Goal: Task Accomplishment & Management: Use online tool/utility

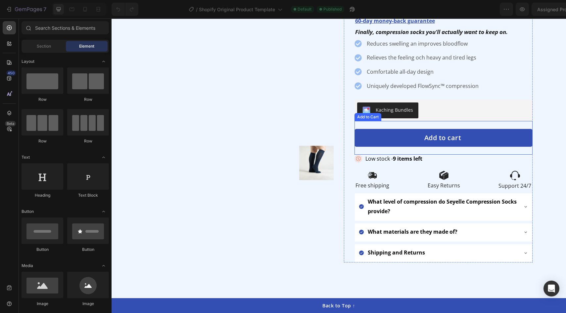
scroll to position [117, 0]
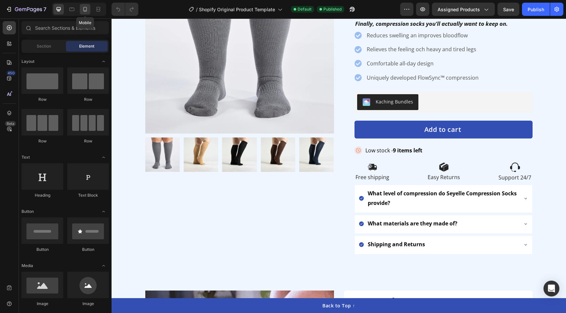
click at [86, 13] on div at bounding box center [85, 9] width 11 height 11
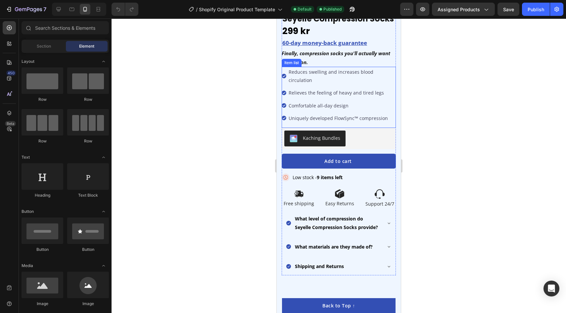
scroll to position [248, 0]
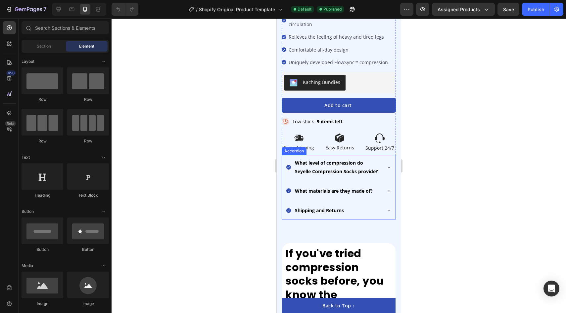
click at [382, 155] on div "What level of compression do Seyelle Compression Socks provide?" at bounding box center [338, 167] width 113 height 25
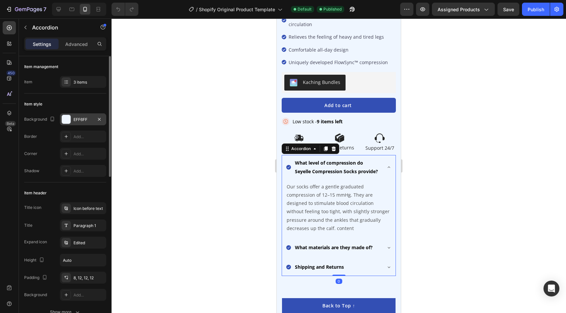
click at [68, 119] on div at bounding box center [66, 119] width 9 height 9
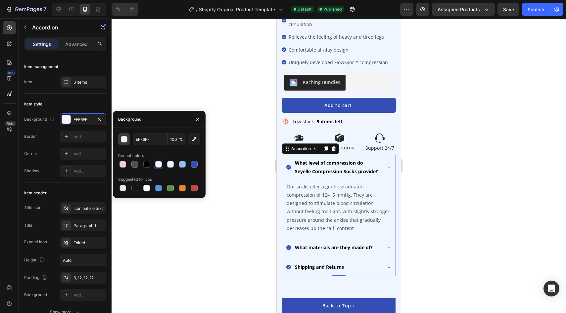
click at [125, 135] on button "button" at bounding box center [124, 139] width 12 height 12
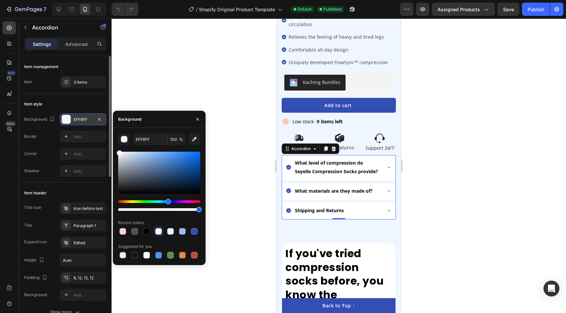
drag, startPoint x: 134, startPoint y: 166, endPoint x: 104, endPoint y: 120, distance: 55.6
click at [104, 120] on div "450 Beta Sections(18) Elements(84) Section Element Hero Section Product Detail …" at bounding box center [55, 166] width 111 height 295
click at [181, 46] on div at bounding box center [338, 166] width 454 height 295
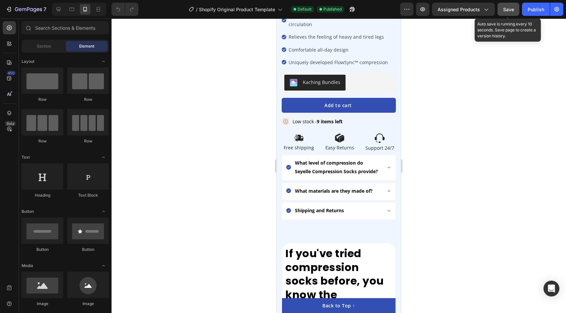
click at [503, 12] on div "Save" at bounding box center [508, 9] width 11 height 7
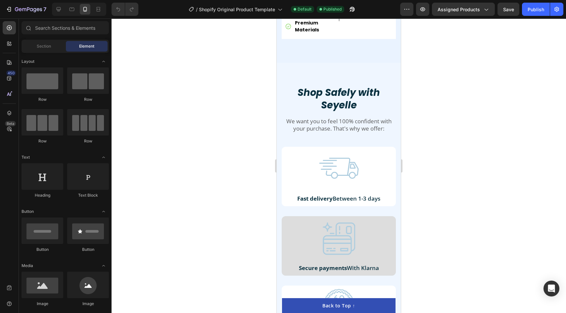
scroll to position [1613, 0]
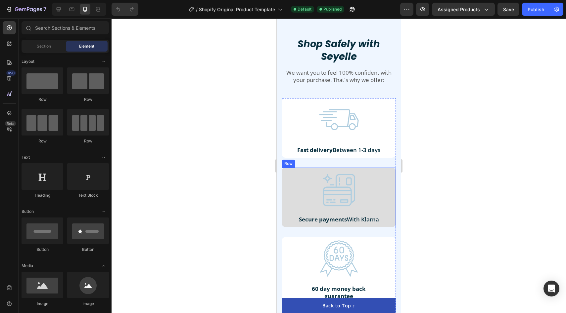
click at [391, 173] on div "Image Secure payments With Klarna Text Block Row" at bounding box center [338, 198] width 114 height 60
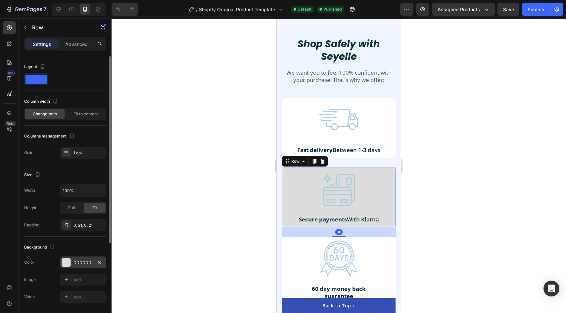
click at [63, 265] on div at bounding box center [66, 262] width 9 height 9
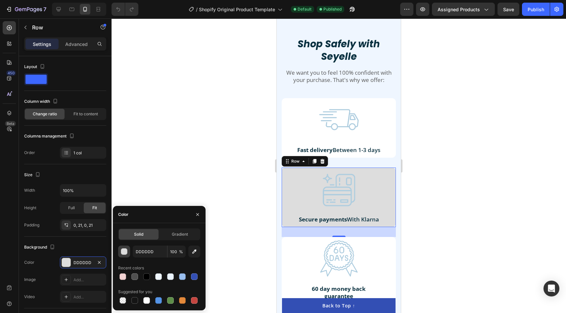
click at [123, 251] on div "button" at bounding box center [124, 252] width 7 height 7
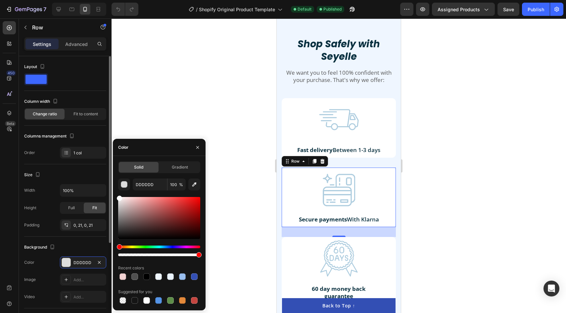
drag, startPoint x: 142, startPoint y: 226, endPoint x: 100, endPoint y: 165, distance: 74.1
click at [101, 164] on div "450 Beta Sections(18) Elements(84) Section Element Hero Section Product Detail …" at bounding box center [55, 166] width 111 height 295
drag, startPoint x: 176, startPoint y: 108, endPoint x: 166, endPoint y: 109, distance: 9.5
click at [176, 108] on div at bounding box center [338, 166] width 454 height 295
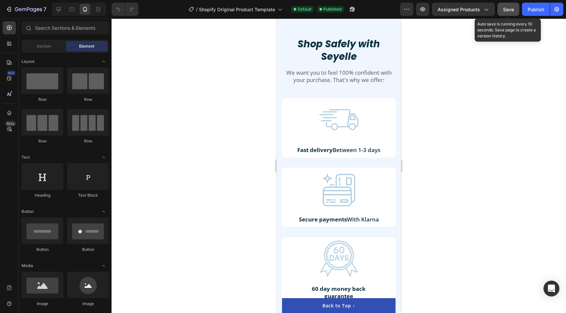
click at [506, 3] on button "Save" at bounding box center [508, 9] width 22 height 13
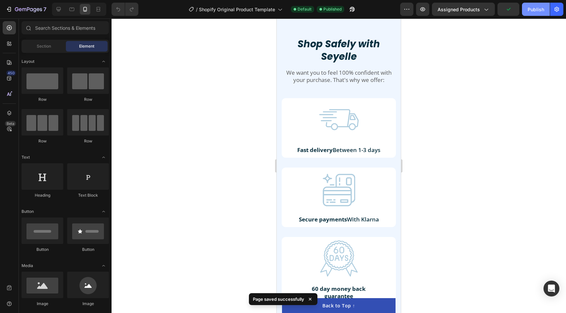
click at [534, 10] on div "Publish" at bounding box center [535, 9] width 17 height 7
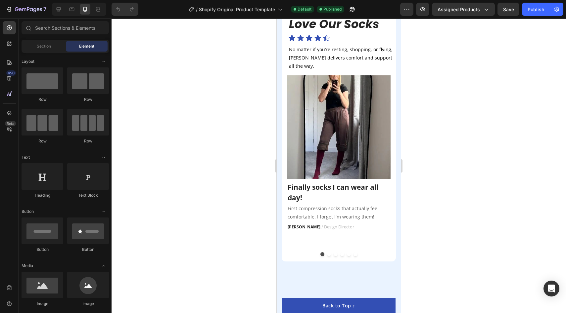
scroll to position [1062, 0]
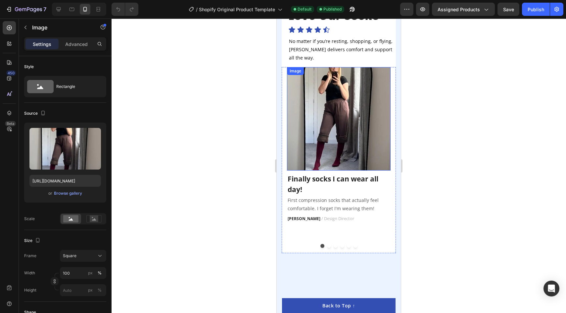
click at [338, 112] on img at bounding box center [339, 119] width 104 height 104
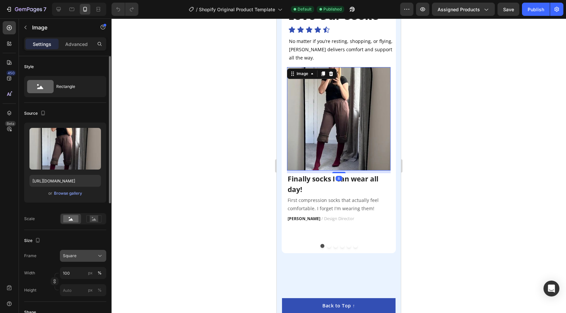
click at [76, 254] on div "Square" at bounding box center [79, 256] width 32 height 6
click at [47, 265] on div "Frame Square Width 100 px % Height px %" at bounding box center [65, 273] width 82 height 46
click at [214, 182] on div at bounding box center [338, 166] width 454 height 295
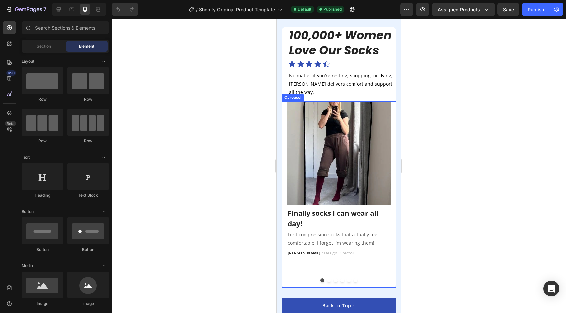
scroll to position [1028, 0]
click at [390, 28] on h2 "100,000+ Women Love Our Socks" at bounding box center [342, 42] width 108 height 31
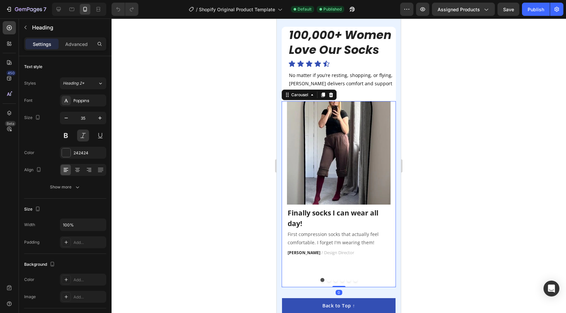
click at [386, 262] on div "Image Finally socks I can wear all day! Text block First compression socks that…" at bounding box center [339, 187] width 104 height 172
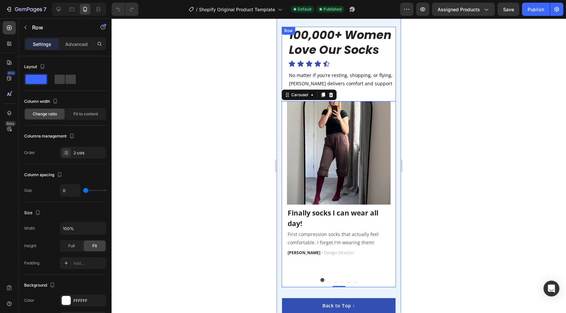
click at [395, 89] on div "100,000+ Women Love Our Socks Heading Icon Icon Icon Icon Icon Icon List No mat…" at bounding box center [338, 64] width 114 height 75
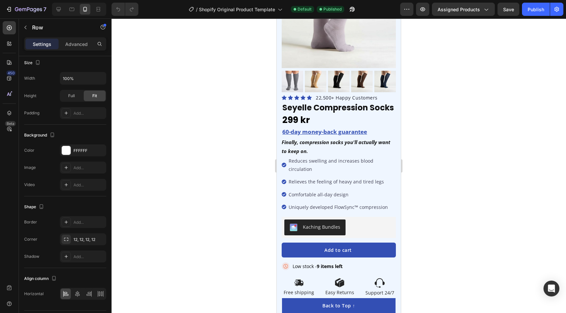
scroll to position [102, 0]
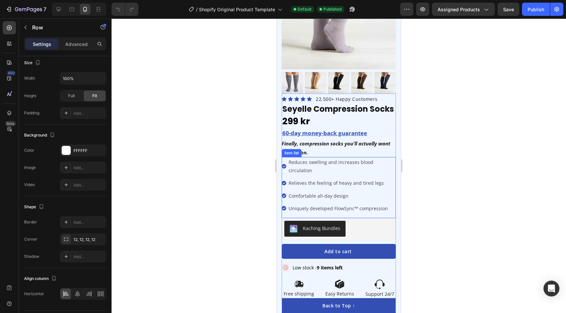
click at [337, 161] on p "Reduces swelling and increases blood circulation" at bounding box center [341, 166] width 106 height 17
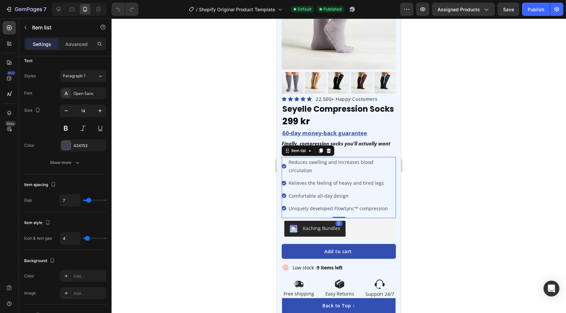
scroll to position [0, 0]
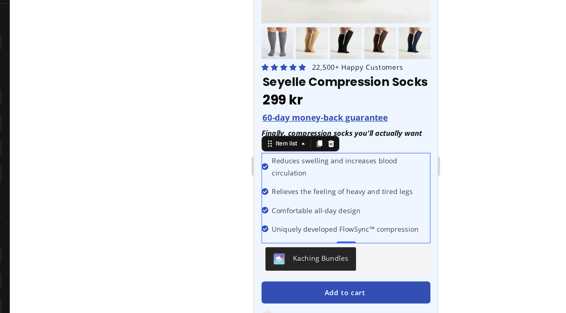
click at [301, 92] on p "Reduces swelling and increases blood circulation" at bounding box center [319, 96] width 106 height 17
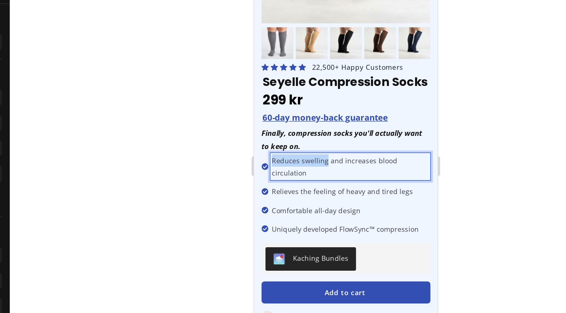
drag, startPoint x: 302, startPoint y: 92, endPoint x: 266, endPoint y: 92, distance: 36.7
click at [266, 92] on p "Reduces swelling and increases blood circulation" at bounding box center [319, 96] width 106 height 17
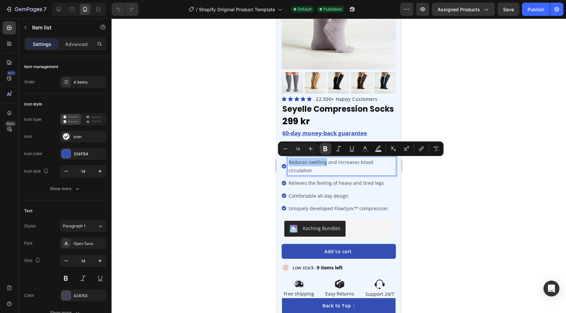
click at [326, 149] on icon "Editor contextual toolbar" at bounding box center [325, 149] width 4 height 5
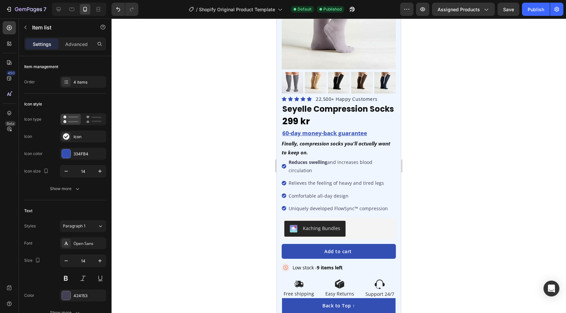
click at [327, 161] on strong "Reduces swelling" at bounding box center [307, 162] width 39 height 6
click at [327, 162] on strong "Reduces swelling" at bounding box center [307, 162] width 39 height 6
drag, startPoint x: 327, startPoint y: 162, endPoint x: 289, endPoint y: 162, distance: 38.4
click at [289, 162] on strong "Reduces swelling" at bounding box center [307, 162] width 39 height 6
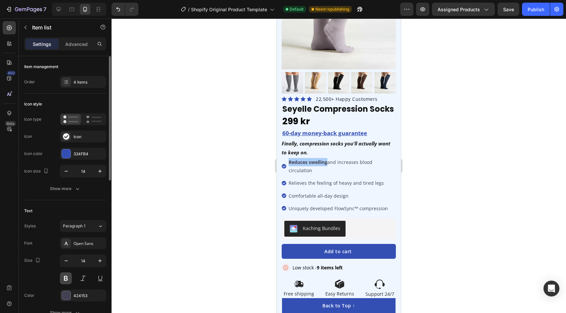
click at [63, 279] on button at bounding box center [66, 279] width 12 height 12
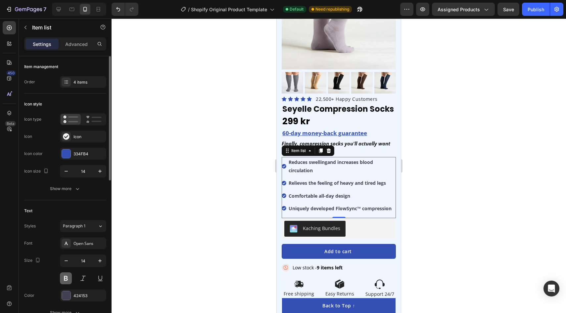
click at [63, 279] on button at bounding box center [66, 279] width 12 height 12
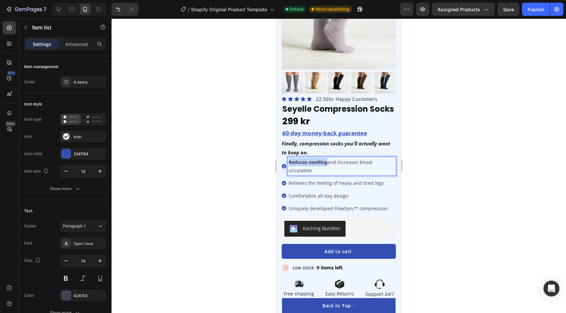
drag, startPoint x: 328, startPoint y: 162, endPoint x: 285, endPoint y: 165, distance: 43.4
click at [285, 165] on div "Reduces swelling and increases blood circulation" at bounding box center [338, 166] width 114 height 19
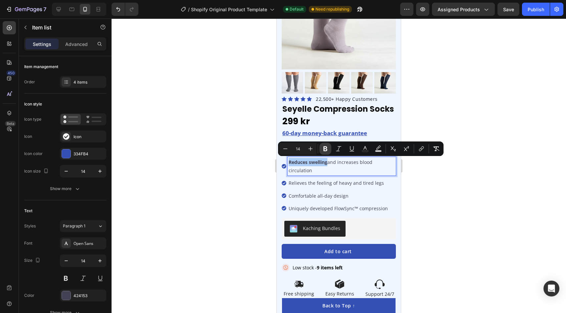
click at [326, 148] on icon "Editor contextual toolbar" at bounding box center [325, 149] width 4 height 5
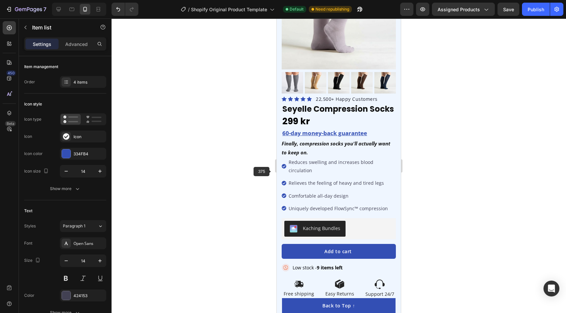
click at [218, 201] on div at bounding box center [338, 166] width 454 height 295
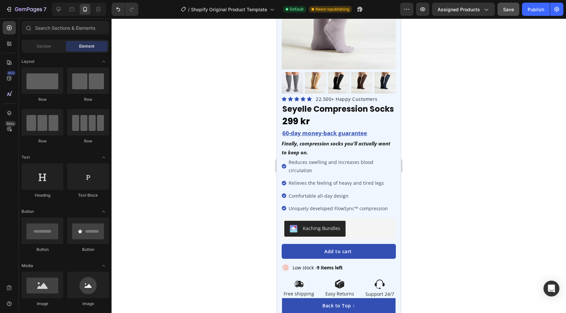
click at [500, 12] on button "Save" at bounding box center [508, 9] width 22 height 13
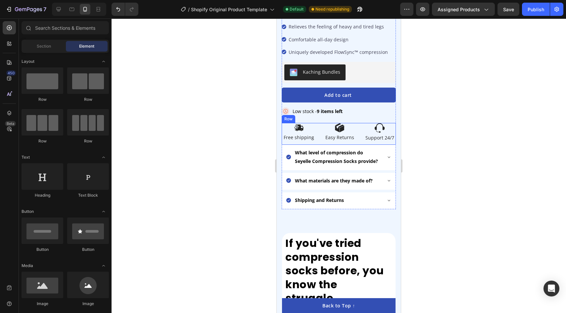
scroll to position [257, 0]
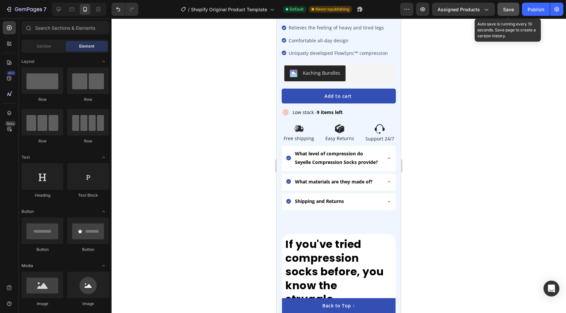
click at [506, 9] on span "Save" at bounding box center [508, 10] width 11 height 6
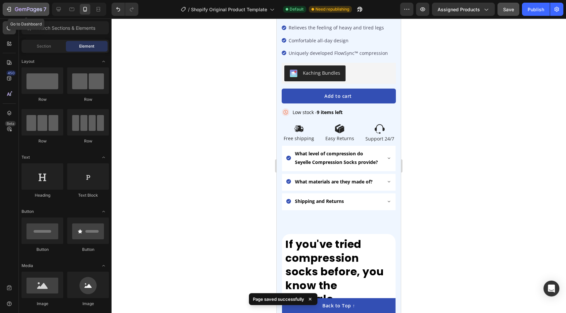
click at [5, 11] on button "7" at bounding box center [26, 9] width 47 height 13
